Goal: Transaction & Acquisition: Register for event/course

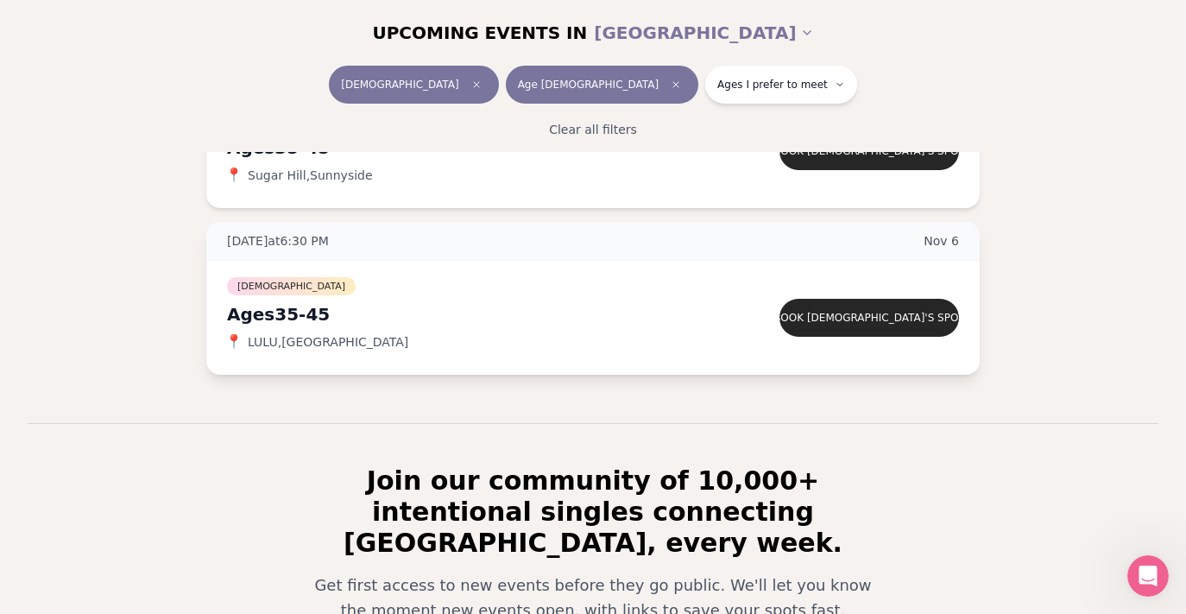
scroll to position [501, 0]
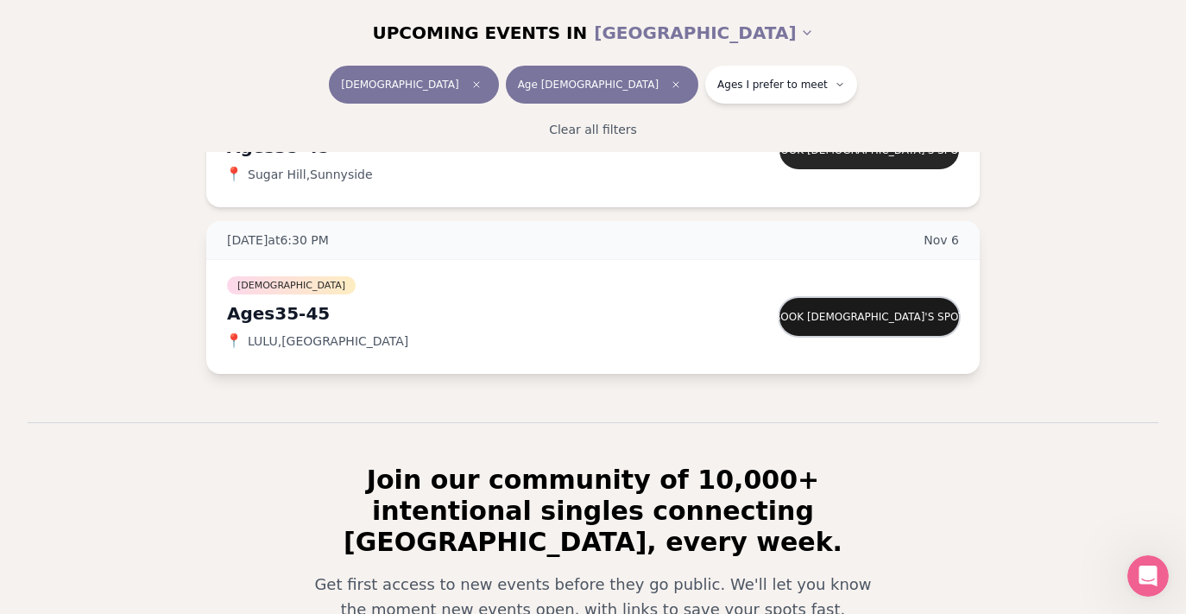
click at [826, 318] on button "Book [DEMOGRAPHIC_DATA]'s spot" at bounding box center [870, 317] width 180 height 38
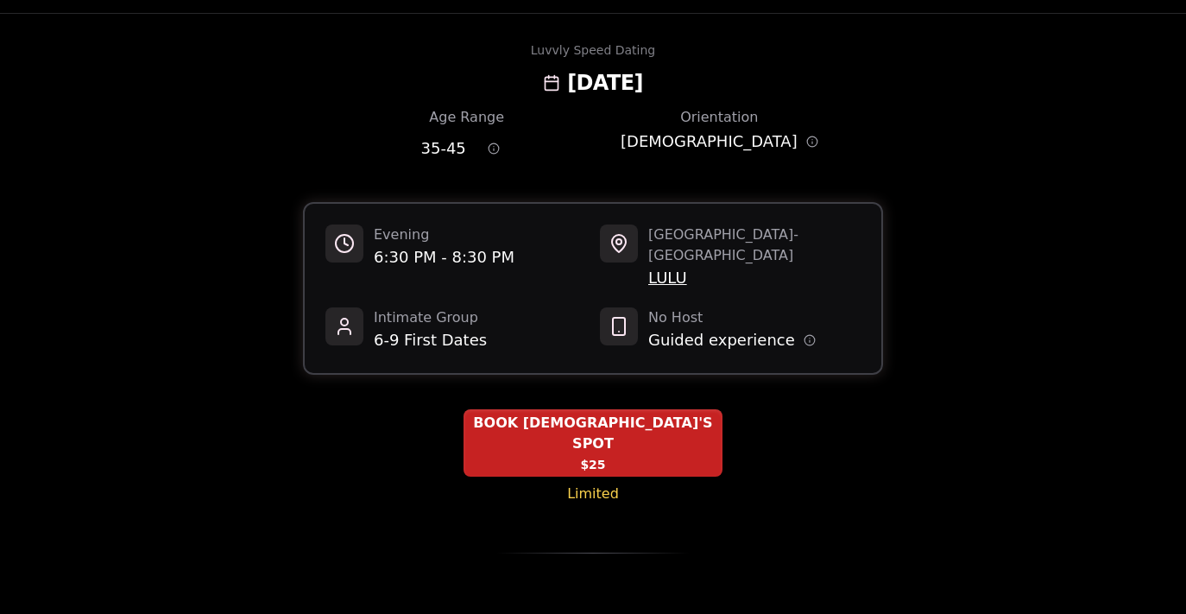
scroll to position [53, 0]
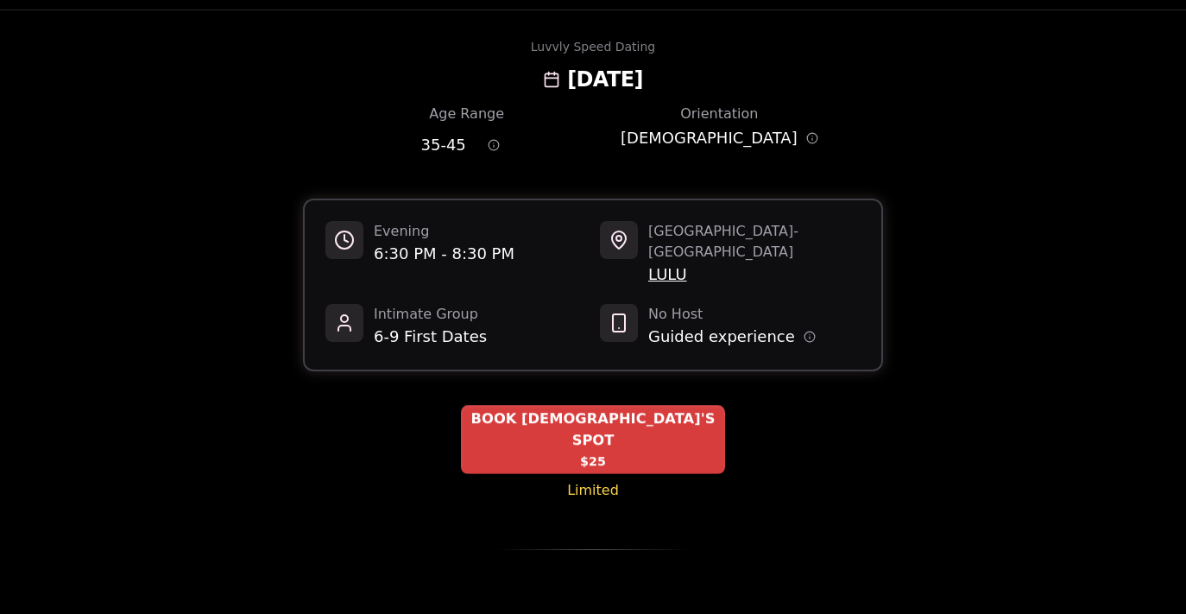
click at [617, 412] on div "BOOK [DEMOGRAPHIC_DATA]'S SPOT $25" at bounding box center [593, 439] width 264 height 69
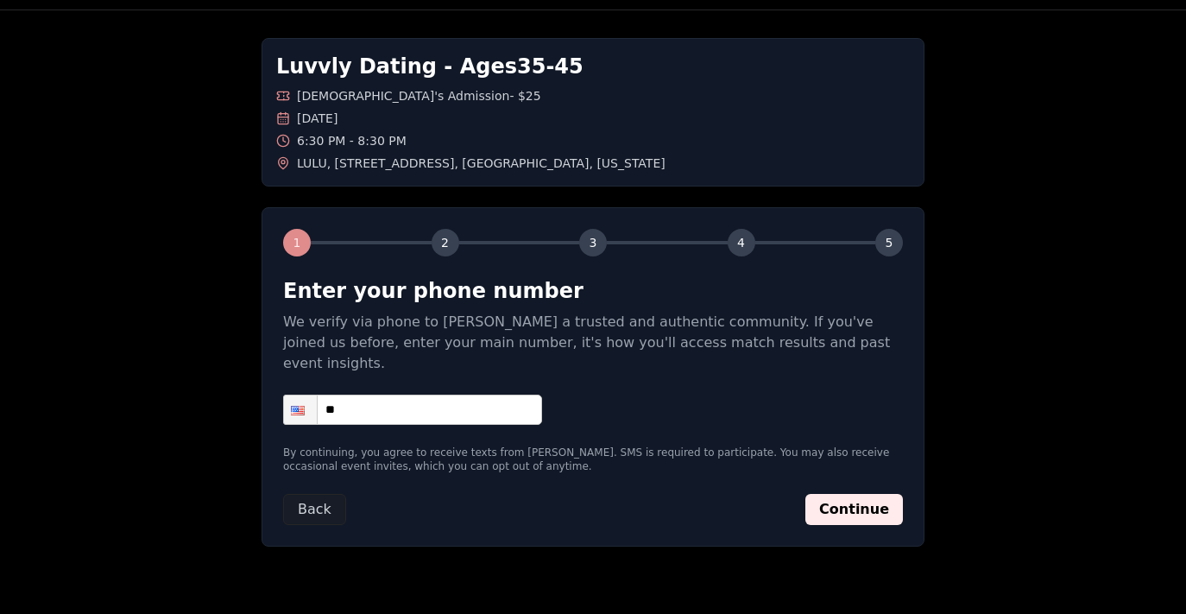
click at [402, 395] on input "**" at bounding box center [412, 410] width 259 height 30
type input "**********"
click at [838, 494] on button "Continue" at bounding box center [855, 509] width 98 height 31
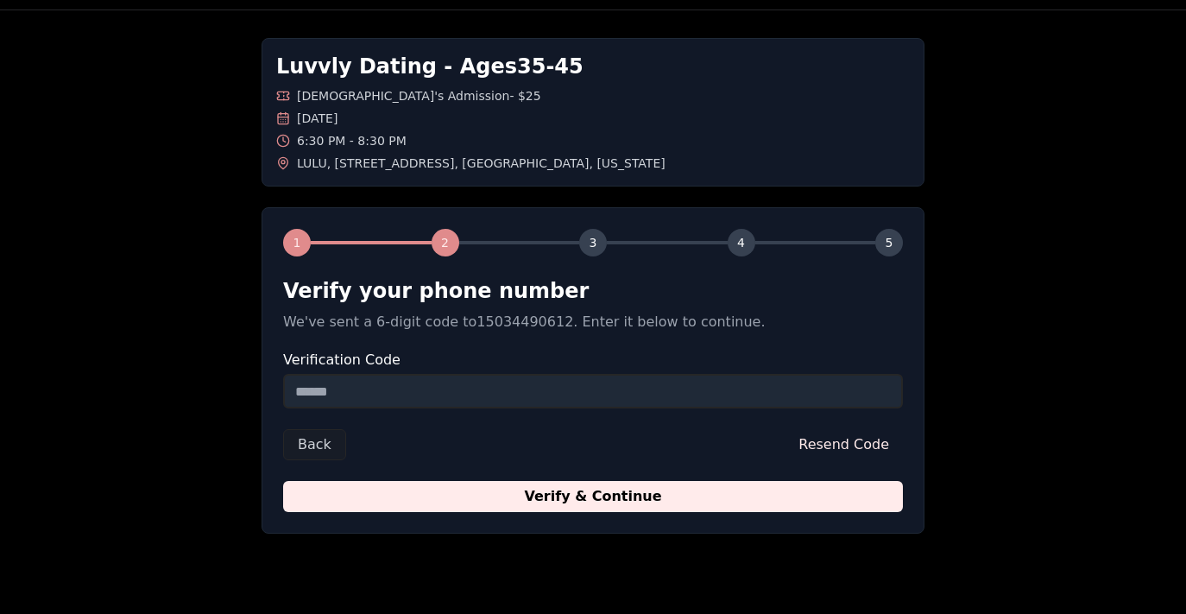
click at [418, 397] on input "Verification Code" at bounding box center [593, 391] width 620 height 35
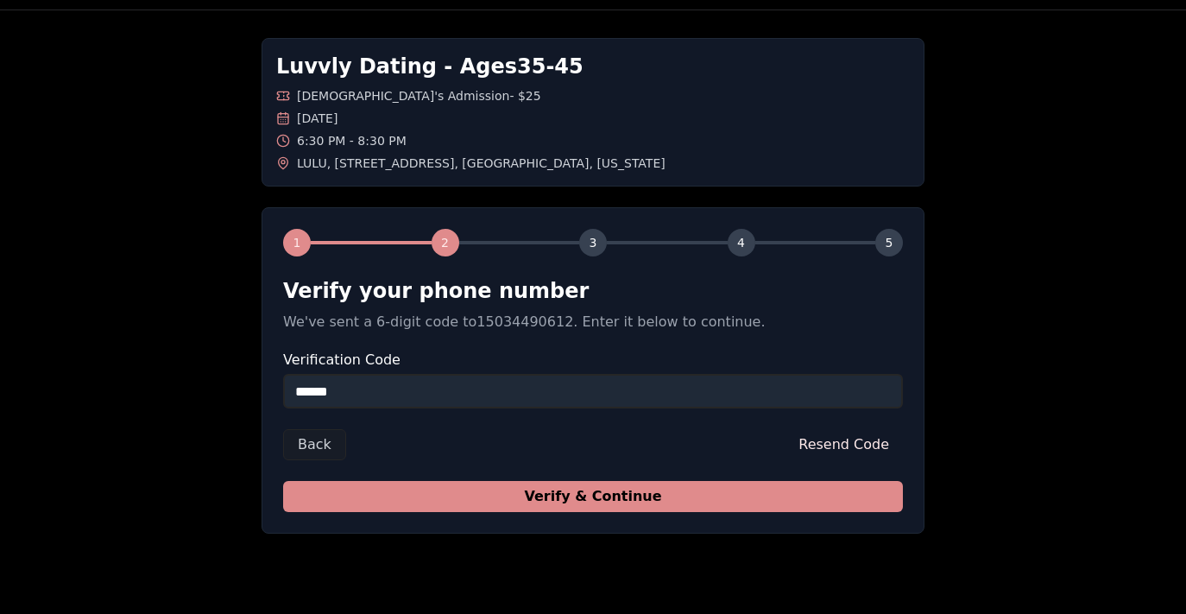
type input "******"
click at [499, 509] on button "Verify & Continue" at bounding box center [593, 496] width 620 height 31
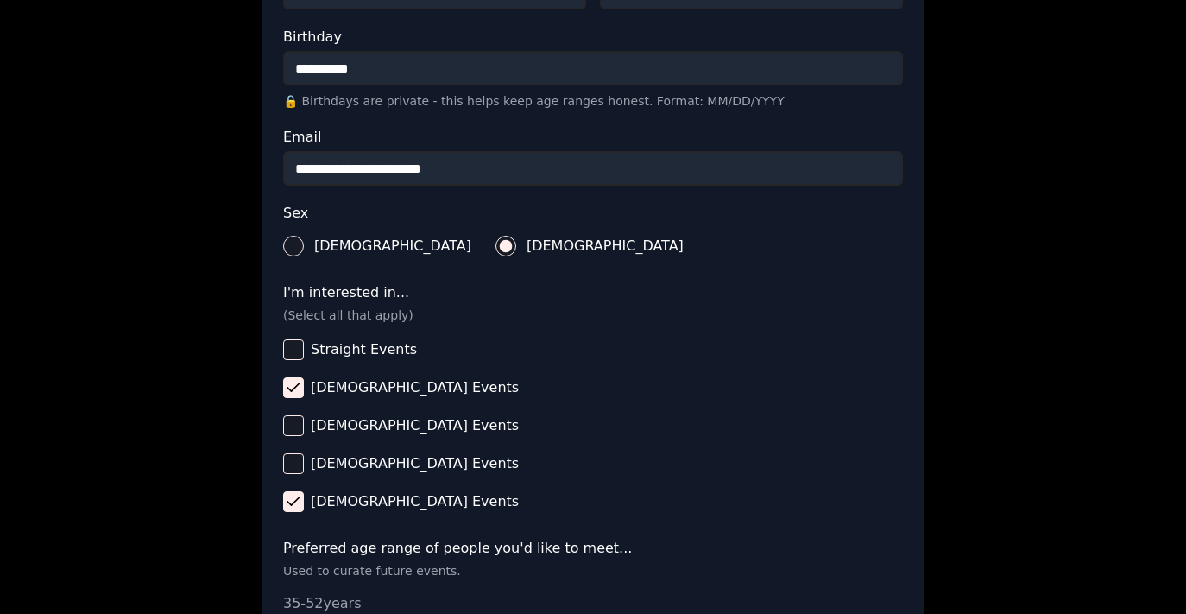
scroll to position [459, 0]
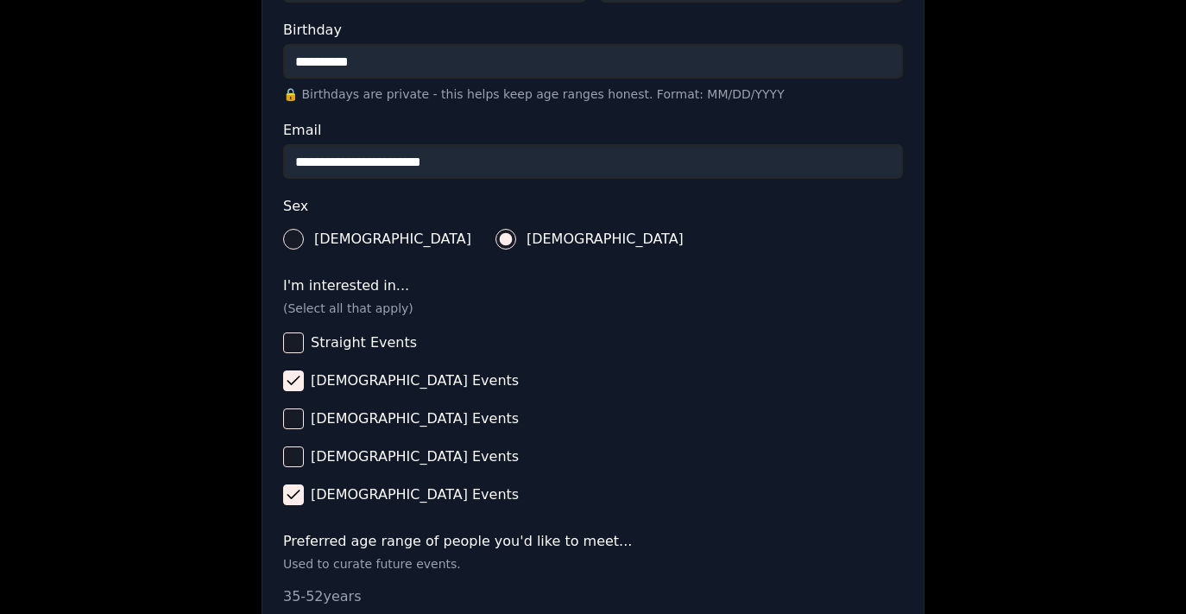
click at [296, 497] on button "[DEMOGRAPHIC_DATA] Events" at bounding box center [293, 494] width 21 height 21
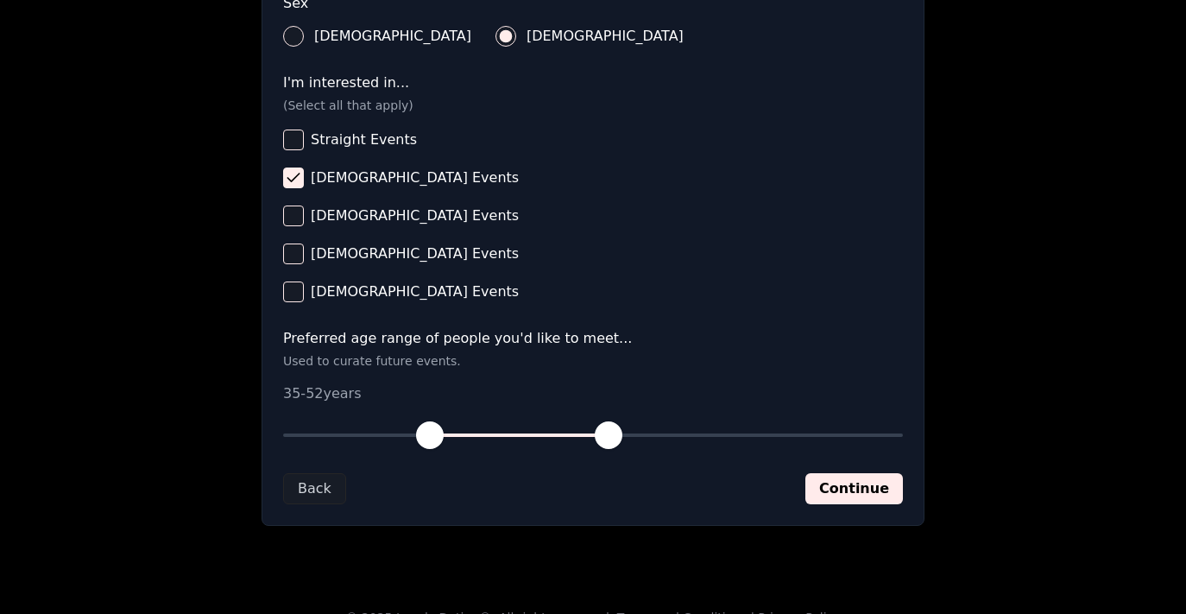
scroll to position [669, 0]
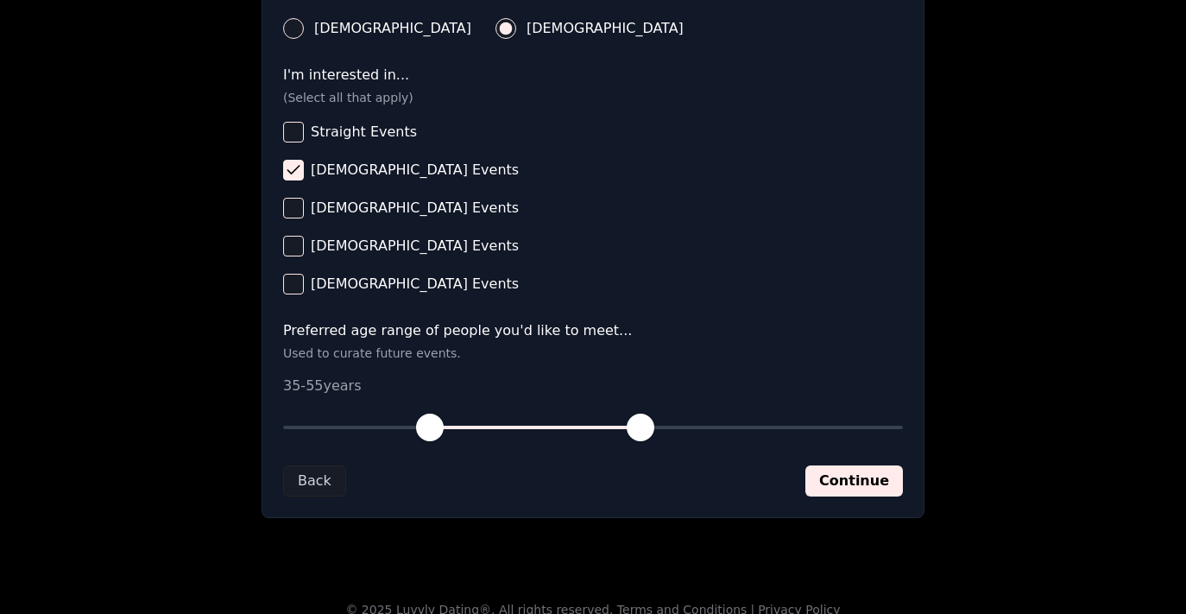
drag, startPoint x: 613, startPoint y: 432, endPoint x: 636, endPoint y: 436, distance: 22.9
click at [636, 436] on span "button" at bounding box center [641, 428] width 28 height 28
click at [635, 427] on span "button" at bounding box center [631, 428] width 28 height 28
click at [826, 488] on button "Continue" at bounding box center [855, 480] width 98 height 31
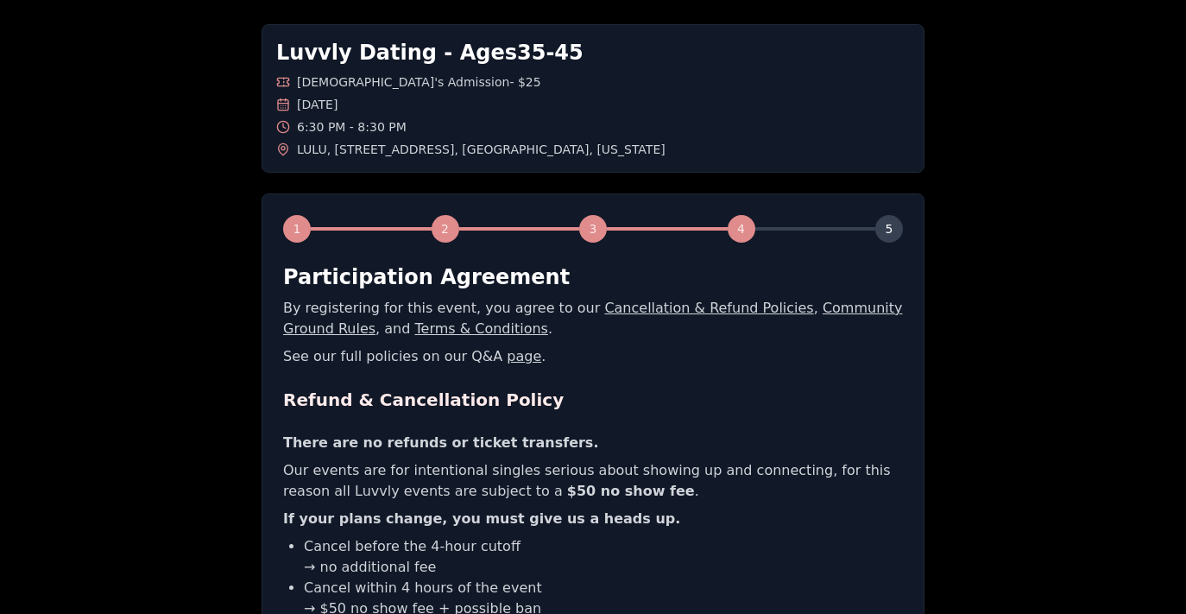
scroll to position [70, 0]
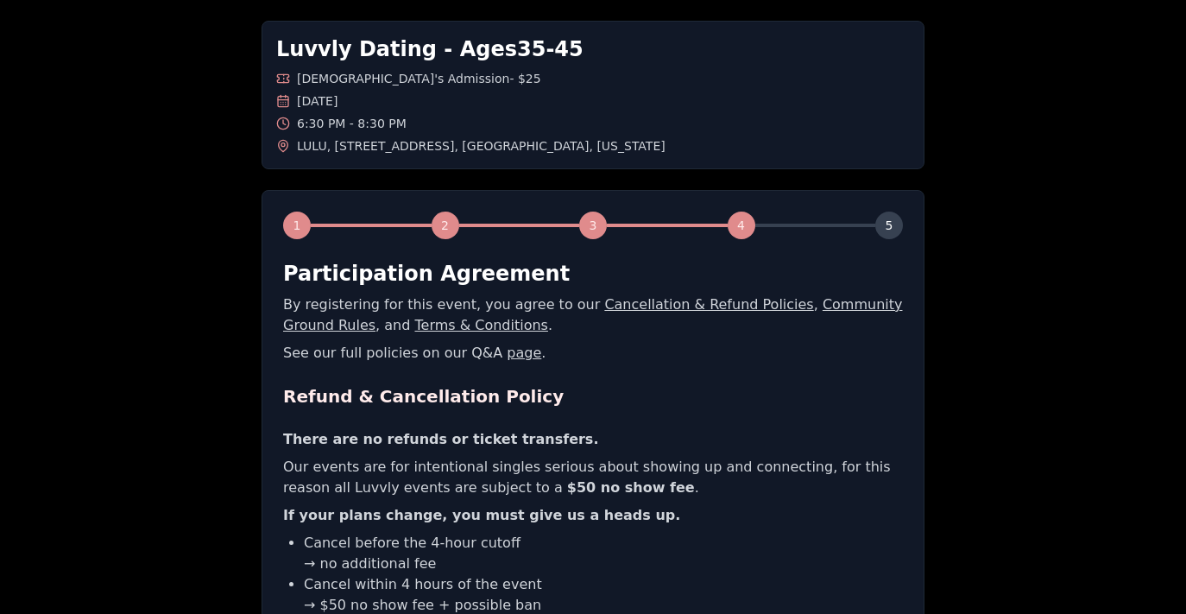
click at [507, 357] on link "page" at bounding box center [524, 353] width 35 height 16
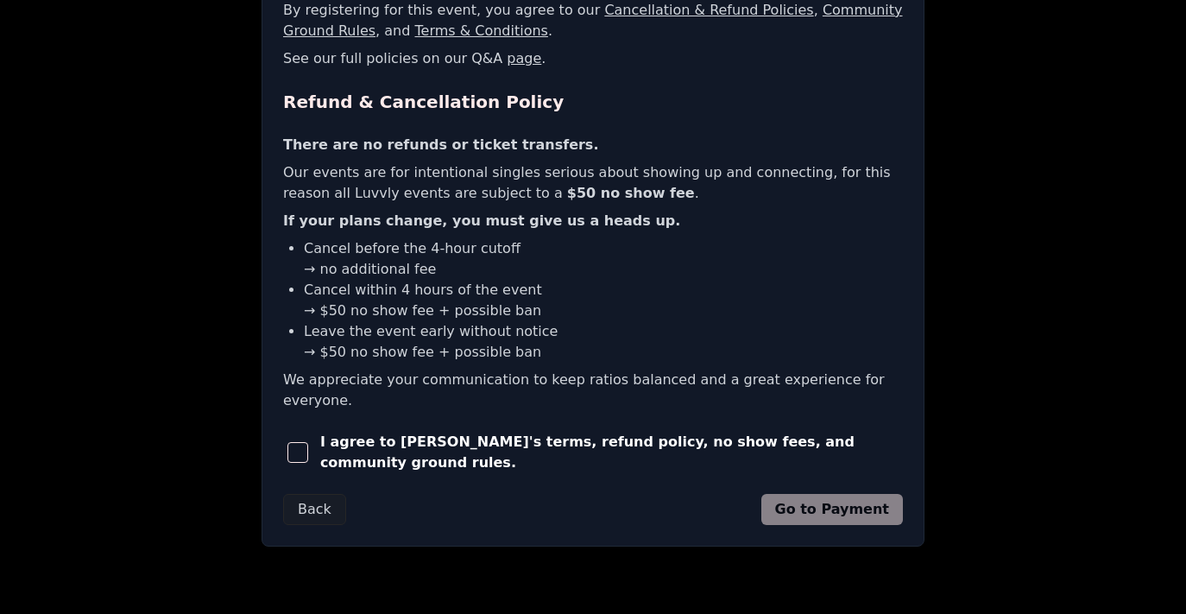
scroll to position [367, 0]
